Goal: Task Accomplishment & Management: Use online tool/utility

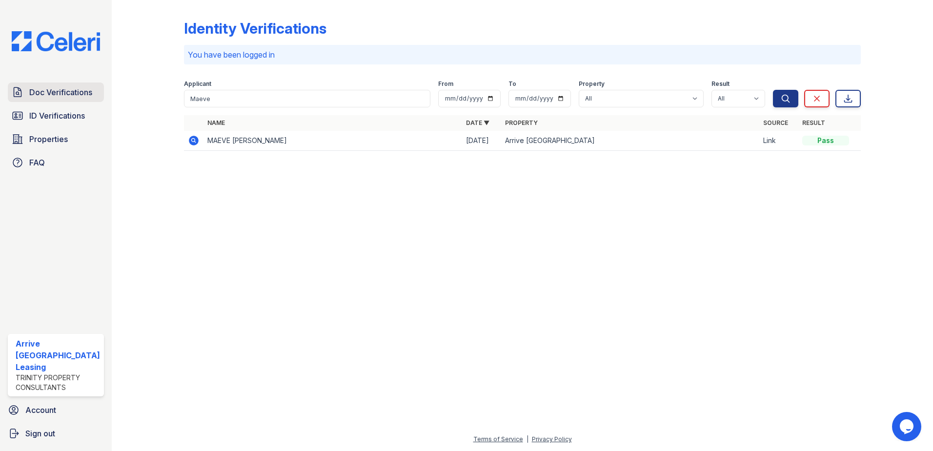
click at [54, 94] on span "Doc Verifications" at bounding box center [60, 92] width 63 height 12
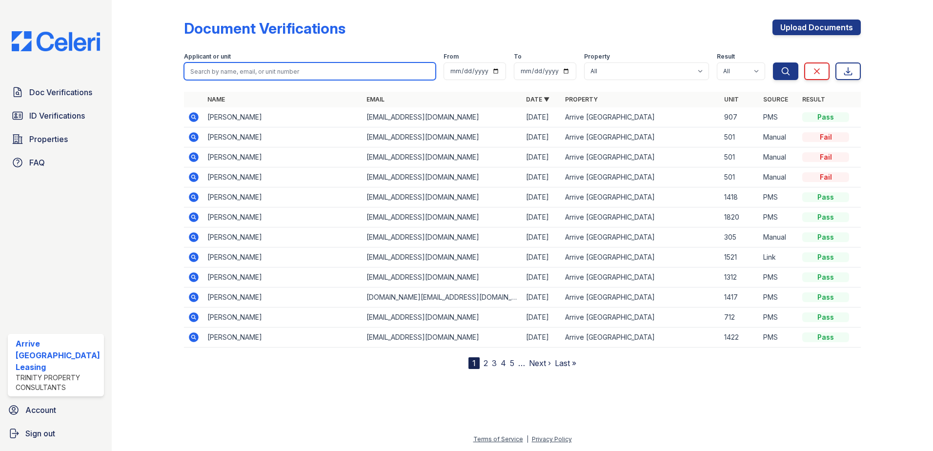
click at [258, 73] on input "search" at bounding box center [310, 71] width 252 height 18
paste input "[PERSON_NAME]"
type input "[PERSON_NAME]"
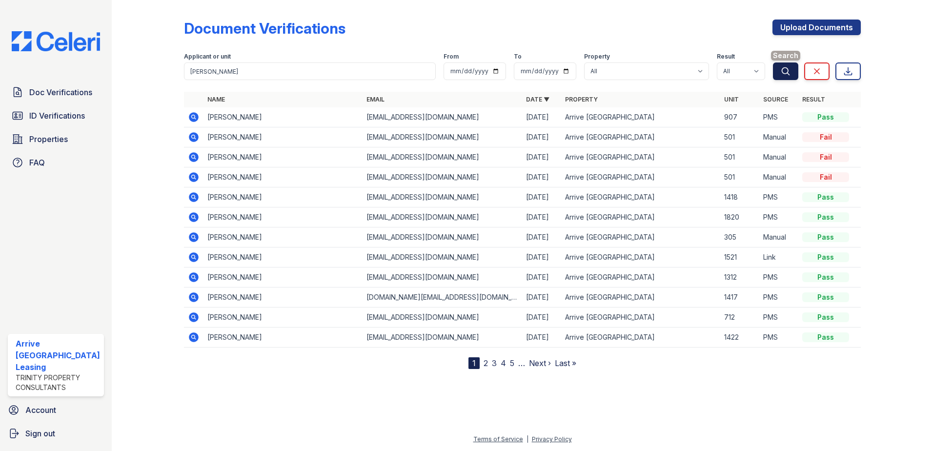
click at [783, 69] on icon "submit" at bounding box center [786, 70] width 7 height 7
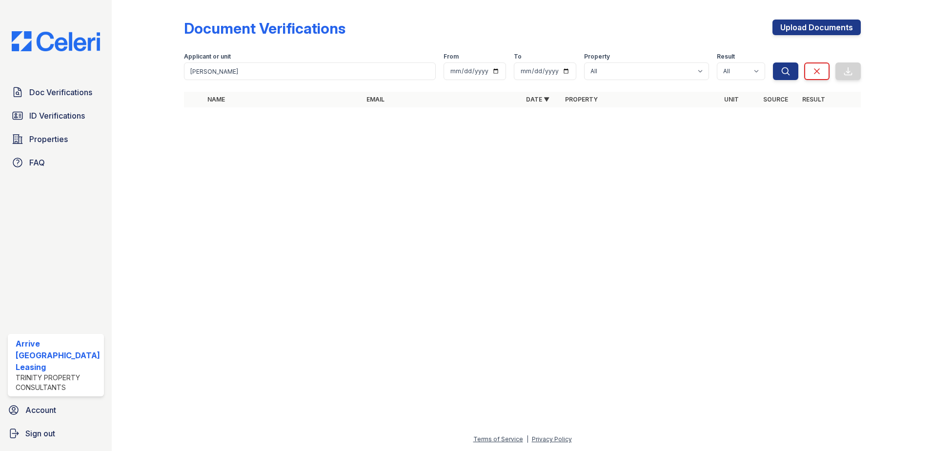
drag, startPoint x: 495, startPoint y: 453, endPoint x: 442, endPoint y: 476, distance: 58.6
drag, startPoint x: 214, startPoint y: 75, endPoint x: 117, endPoint y: 75, distance: 97.1
click at [117, 75] on div "Document Verifications Upload Documents Filter Applicant or unit [PERSON_NAME] …" at bounding box center [523, 225] width 822 height 451
paste input "[PERSON_NAME]"
type input "[PERSON_NAME]"
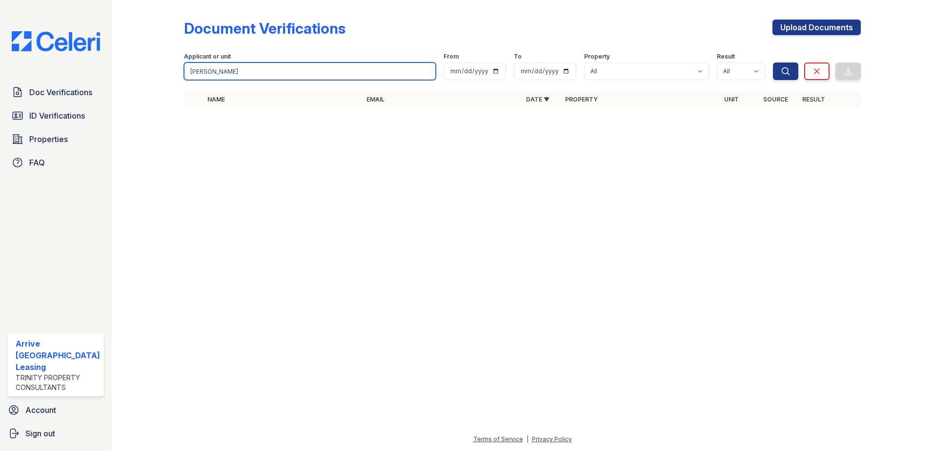
click at [773, 62] on button "Search" at bounding box center [785, 71] width 25 height 18
click at [259, 69] on input "[PERSON_NAME]" at bounding box center [310, 71] width 252 height 18
type input "[PERSON_NAME]"
click at [773, 62] on button "Search" at bounding box center [785, 71] width 25 height 18
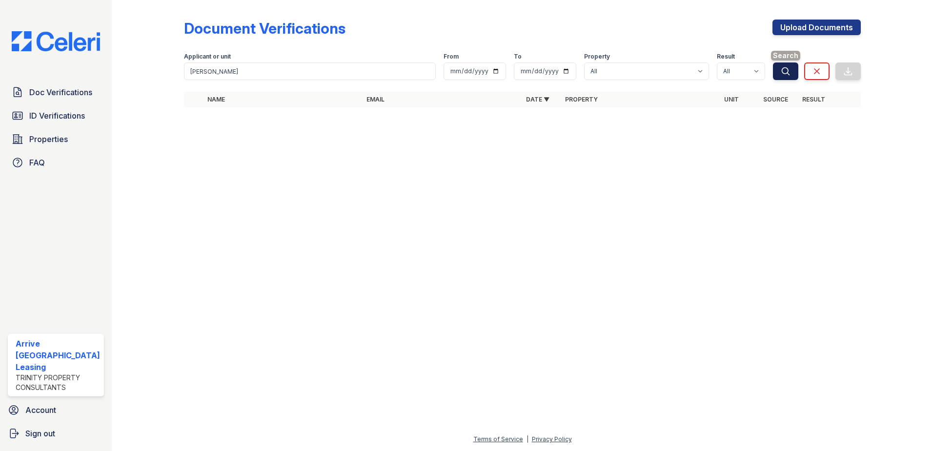
click at [795, 69] on button "Search" at bounding box center [785, 71] width 25 height 18
